Goal: Book appointment/travel/reservation

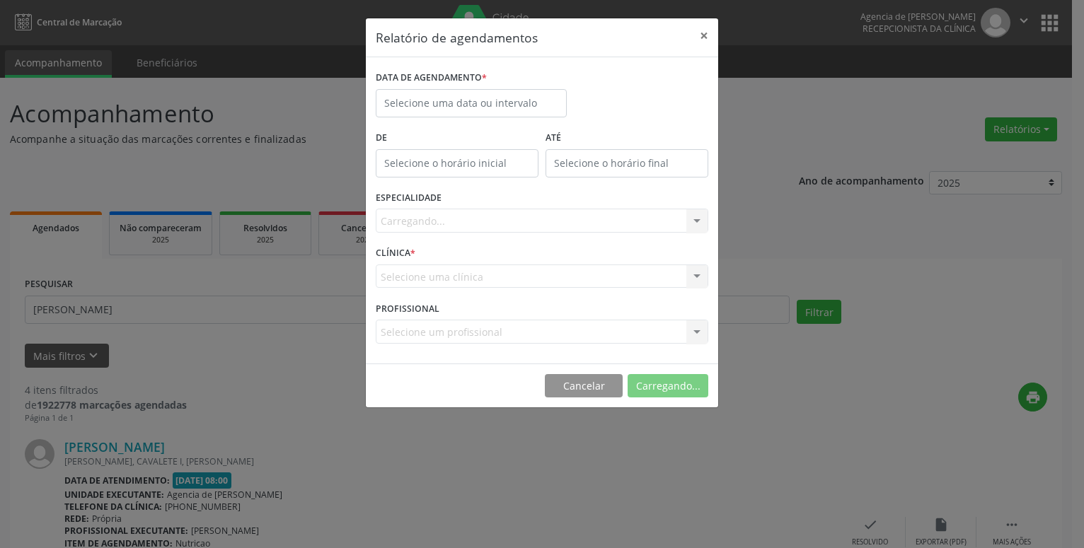
select select "8"
click at [492, 110] on input "text" at bounding box center [471, 103] width 191 height 28
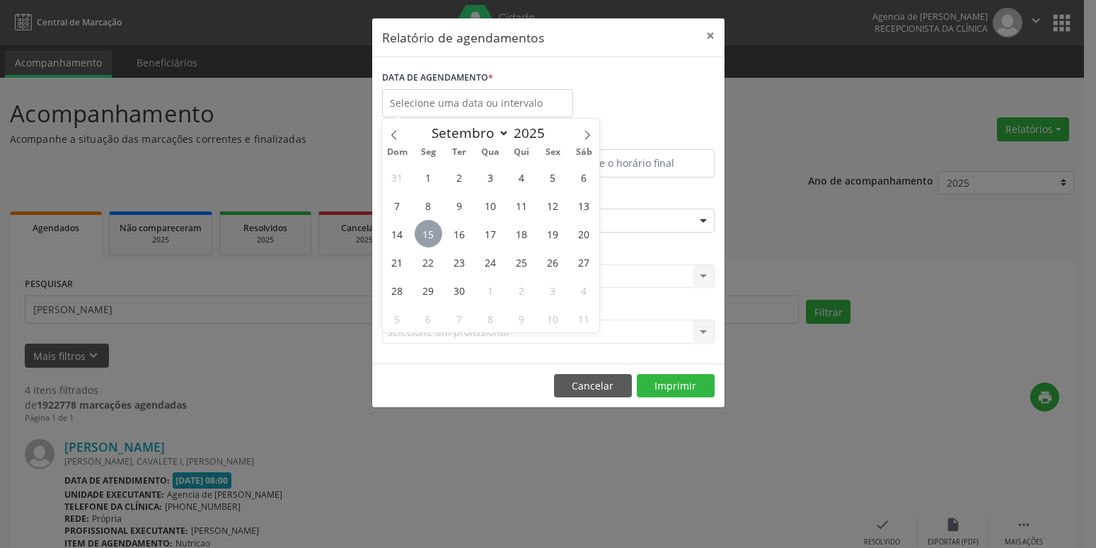
click at [432, 233] on span "15" at bounding box center [429, 234] width 28 height 28
type input "[DATE]"
click at [432, 233] on span "15" at bounding box center [429, 234] width 28 height 28
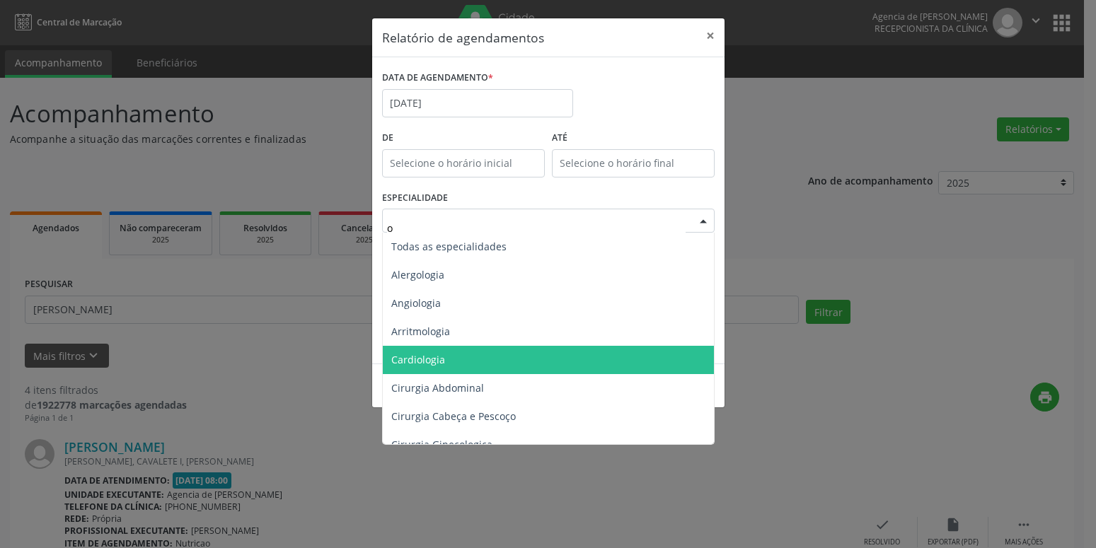
type input "or"
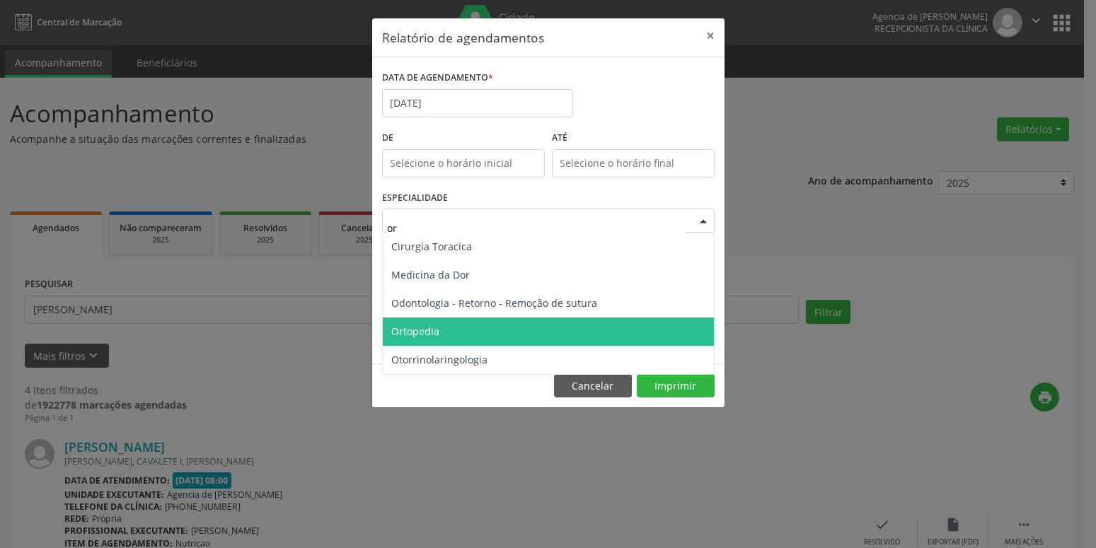
click at [455, 336] on span "Ortopedia" at bounding box center [548, 332] width 331 height 28
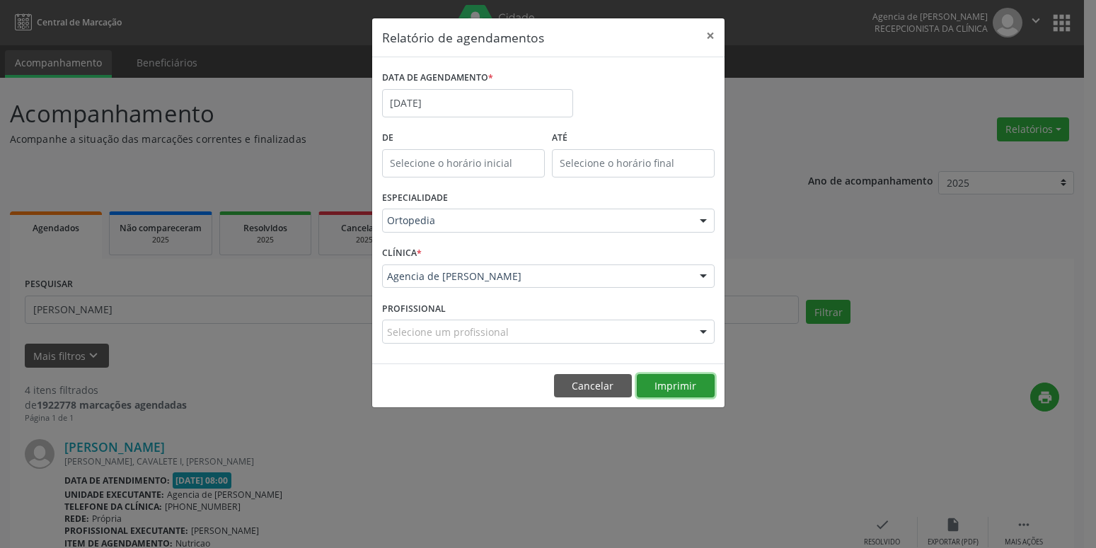
click at [687, 391] on button "Imprimir" at bounding box center [676, 386] width 78 height 24
click at [448, 106] on input "[DATE]" at bounding box center [477, 103] width 191 height 28
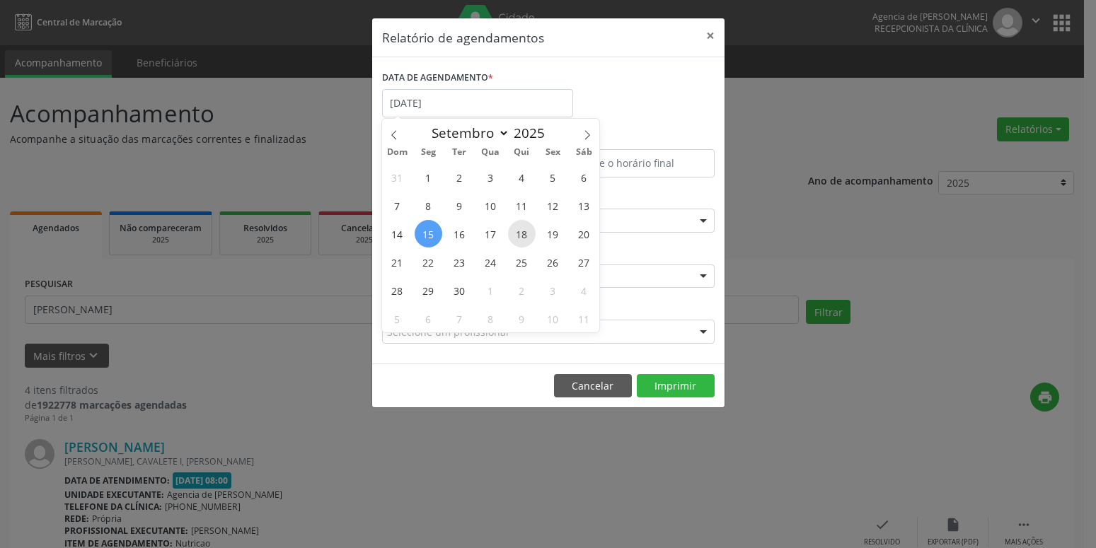
click at [529, 241] on span "18" at bounding box center [522, 234] width 28 height 28
type input "[DATE]"
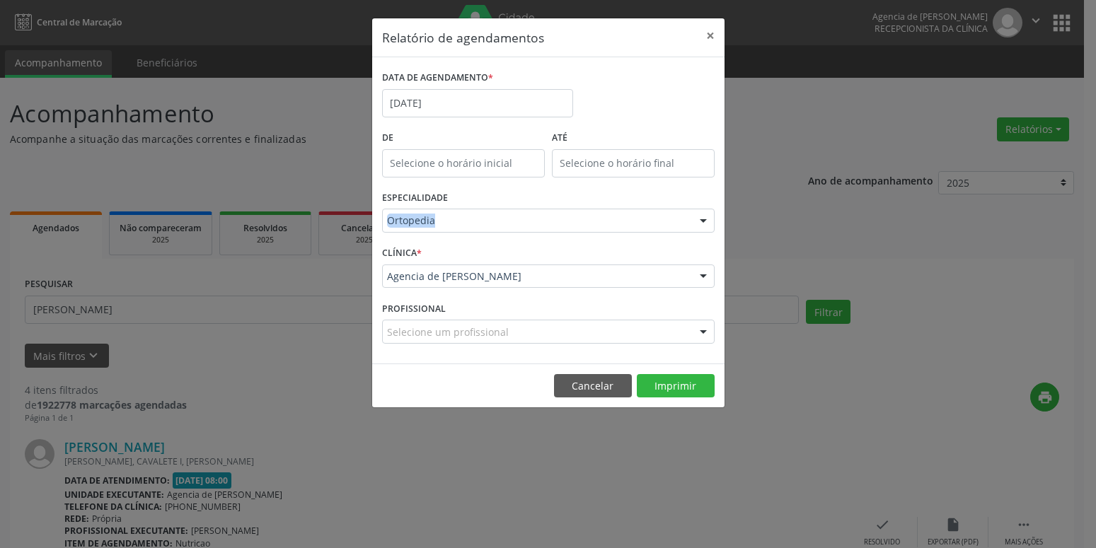
click at [529, 241] on div "ESPECIALIDADE Ortopedia Todas as especialidades Alergologia Angiologia Arritmol…" at bounding box center [549, 214] width 340 height 55
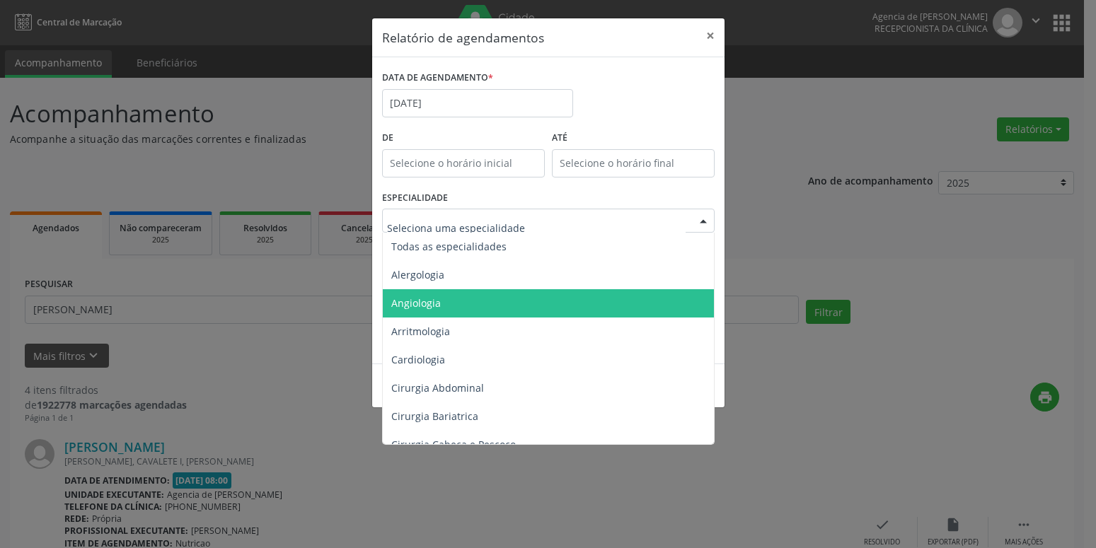
click at [475, 299] on span "Angiologia" at bounding box center [549, 303] width 333 height 28
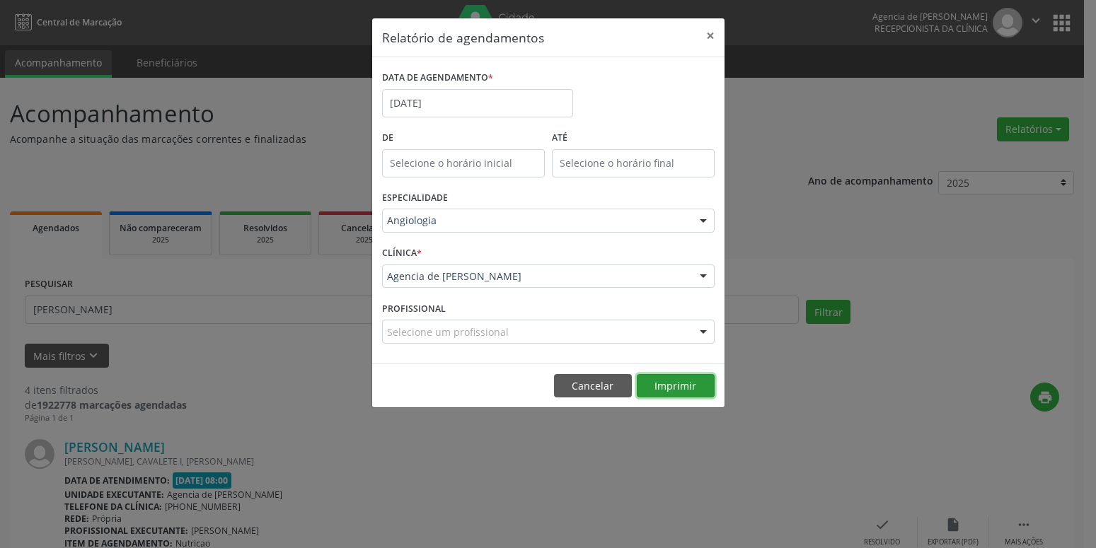
click at [669, 383] on button "Imprimir" at bounding box center [676, 386] width 78 height 24
click at [710, 30] on button "×" at bounding box center [710, 35] width 28 height 35
